Goal: Information Seeking & Learning: Learn about a topic

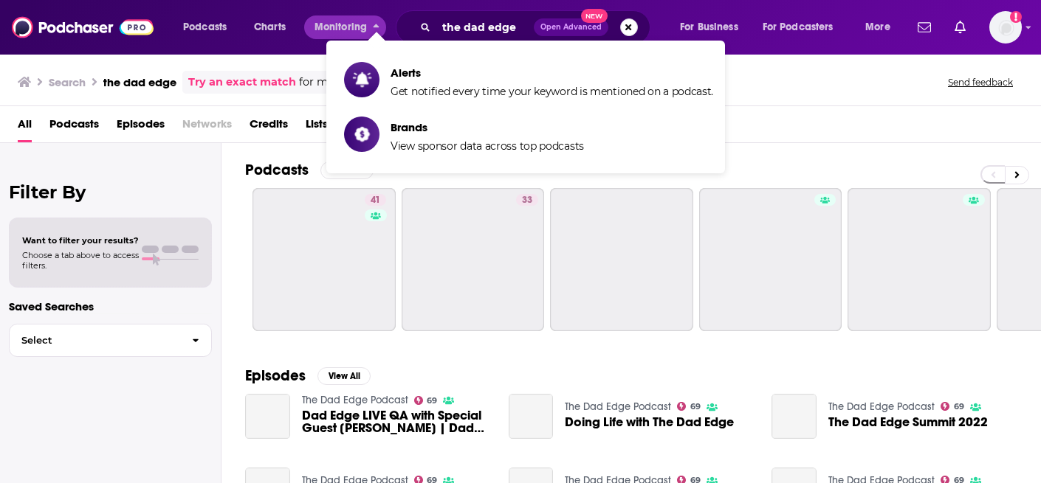
click at [625, 22] on button "Search podcasts, credits, & more..." at bounding box center [629, 27] width 18 height 18
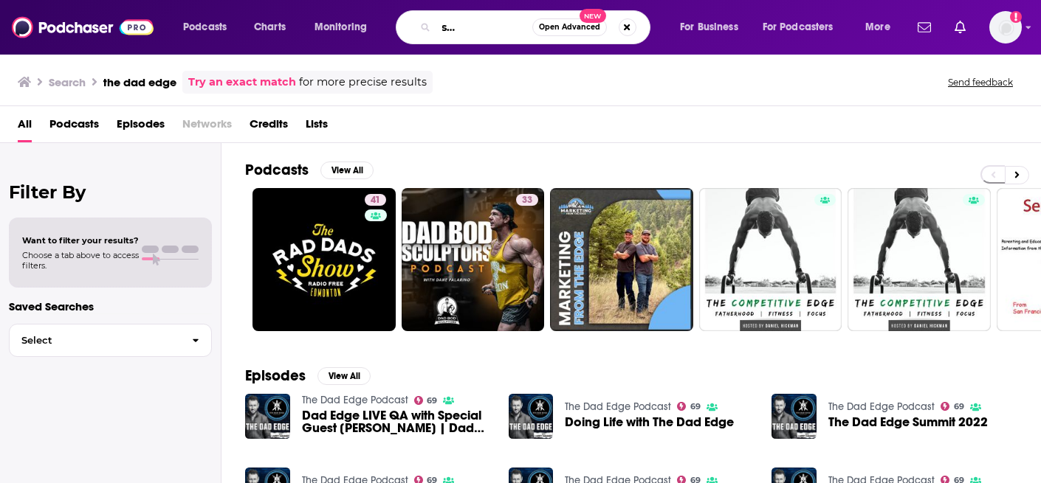
scroll to position [0, 65]
type input "the money show with [PERSON_NAME]"
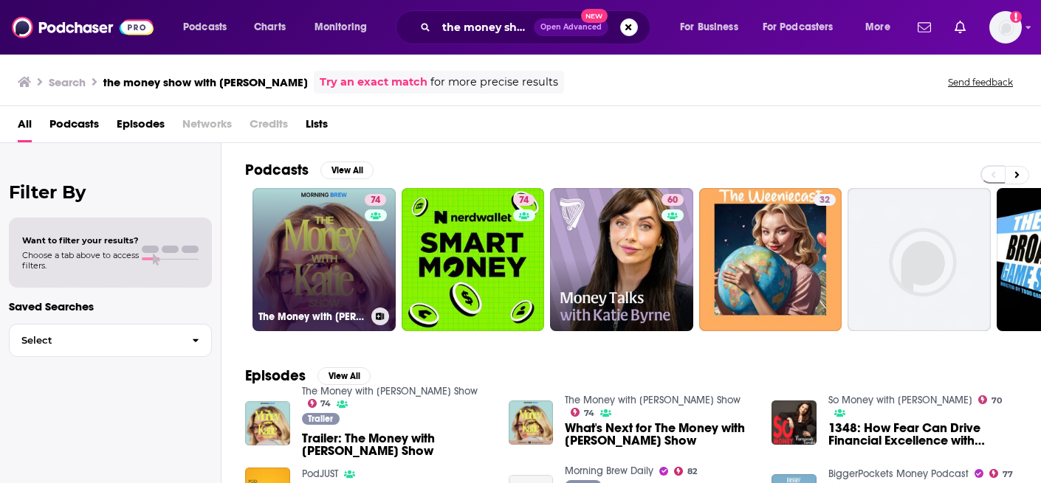
click at [283, 253] on link "74 The Money with [PERSON_NAME] Show" at bounding box center [323, 259] width 143 height 143
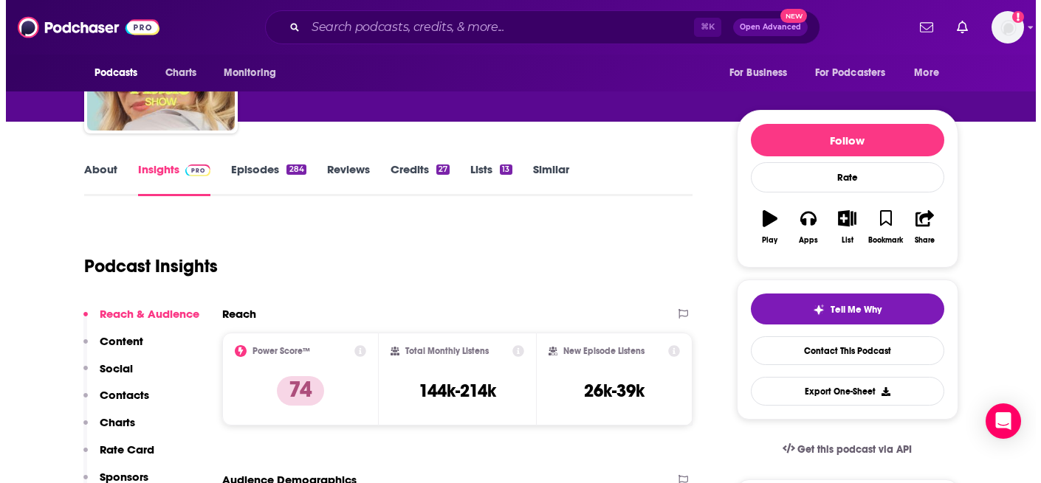
scroll to position [118, 0]
